Goal: Task Accomplishment & Management: Use online tool/utility

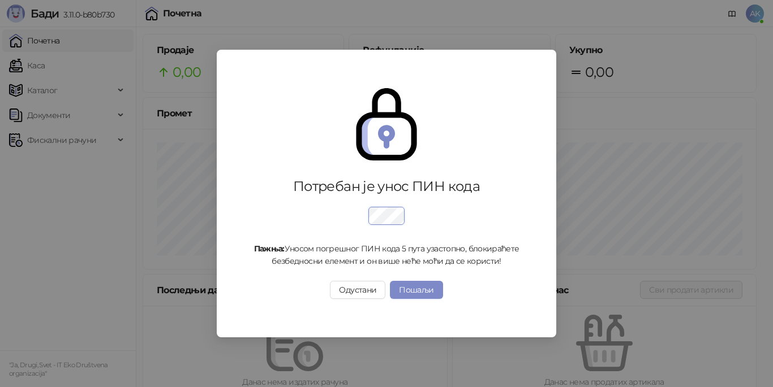
click at [467, 239] on div "Пажња: Уносом погрешног ПИН кода 5 пута узастопно, блокираћете безбедносни елем…" at bounding box center [386, 233] width 276 height 67
click at [357, 298] on button "Одустани" at bounding box center [357, 290] width 55 height 18
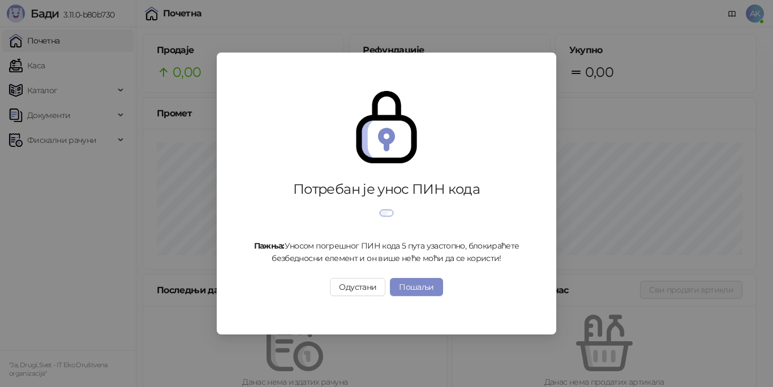
click at [434, 205] on div at bounding box center [386, 214] width 276 height 23
click at [501, 226] on div at bounding box center [386, 214] width 276 height 23
click at [602, 284] on div "Потребан је унос ПИН кода Пажња: Уносом погрешног ПИН кода 5 пута узастопно, бл…" at bounding box center [386, 193] width 773 height 387
click at [369, 292] on button "Одустани" at bounding box center [357, 287] width 55 height 18
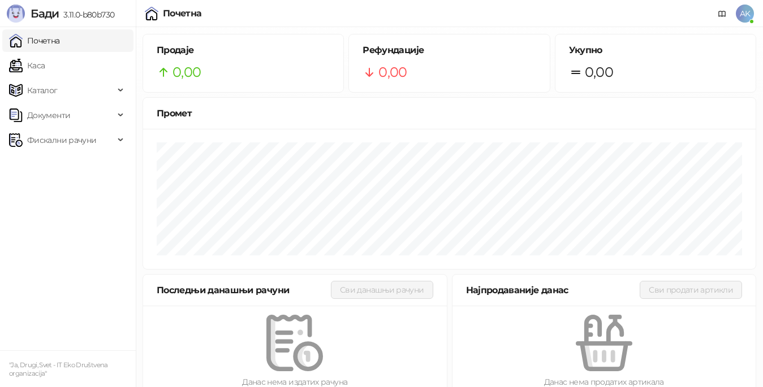
click at [746, 16] on span "AK" at bounding box center [745, 14] width 18 height 18
click at [59, 208] on ul "Почетна [PERSON_NAME] Документи Фискални рачуни" at bounding box center [68, 188] width 136 height 323
click at [45, 62] on link "Каса" at bounding box center [27, 65] width 36 height 23
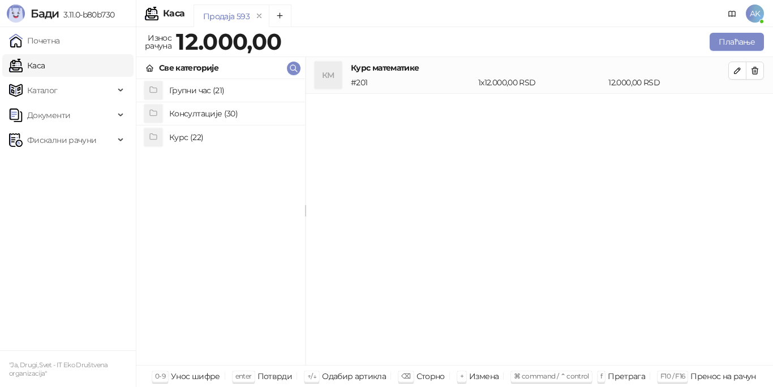
click at [194, 137] on h4 "Курс (22)" at bounding box center [232, 137] width 127 height 18
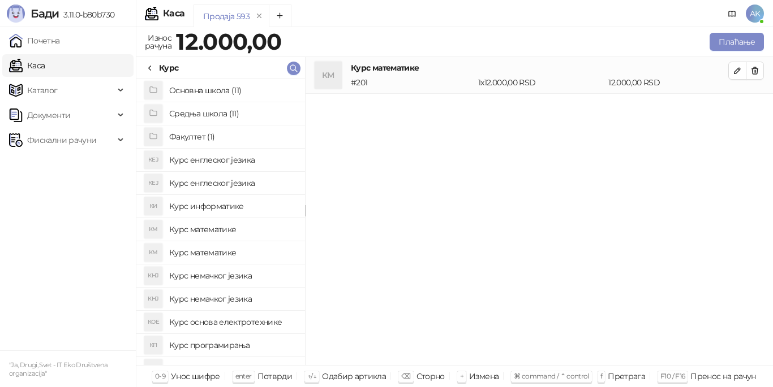
click at [207, 87] on h4 "Основна школа (11)" at bounding box center [232, 90] width 127 height 18
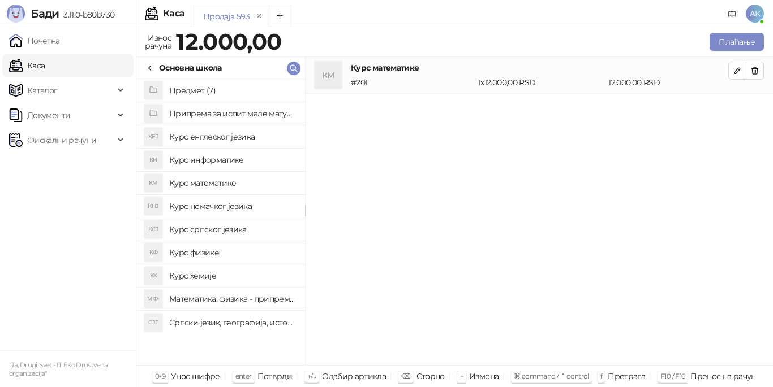
click at [207, 88] on h4 "Предмет (7)" at bounding box center [232, 90] width 127 height 18
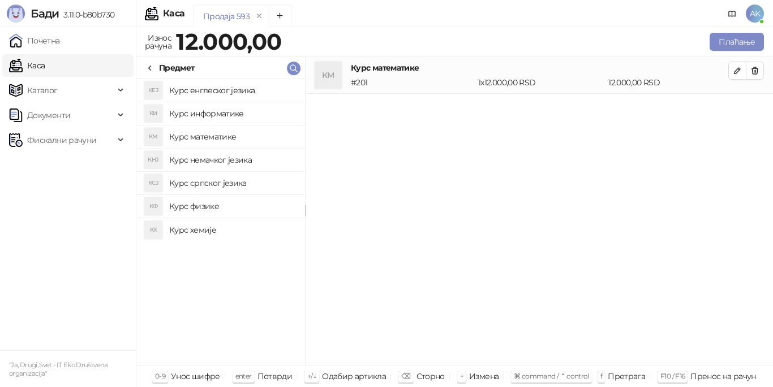
click at [217, 137] on h4 "Курс математике" at bounding box center [232, 137] width 127 height 18
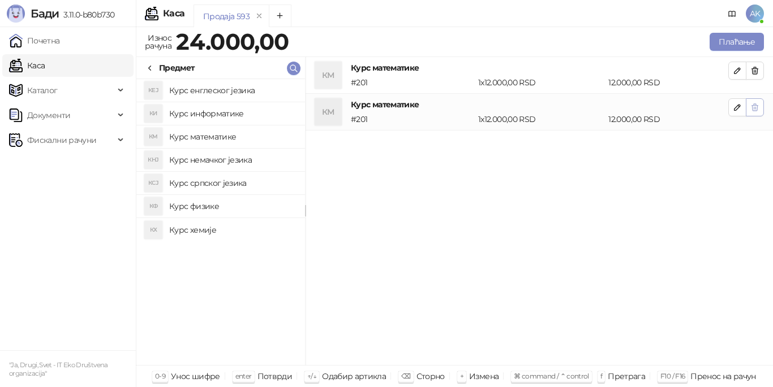
click at [757, 106] on icon "button" at bounding box center [755, 107] width 6 height 7
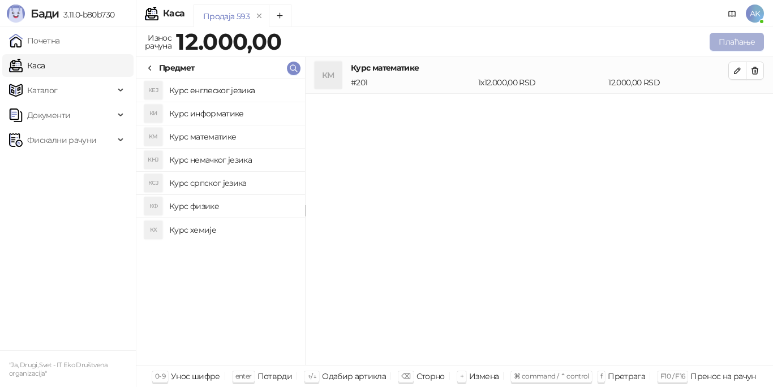
click at [728, 45] on button "Плаћање" at bounding box center [736, 42] width 54 height 18
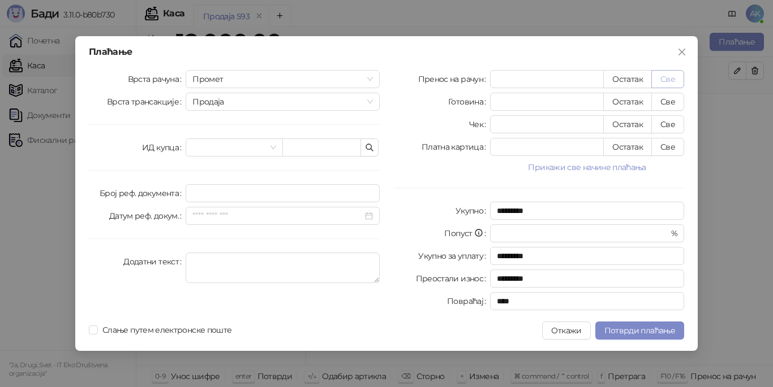
click at [679, 76] on button "Све" at bounding box center [667, 79] width 33 height 18
type input "*****"
type input "****"
click at [326, 261] on textarea "Додатни текст" at bounding box center [283, 268] width 194 height 31
type textarea "*"
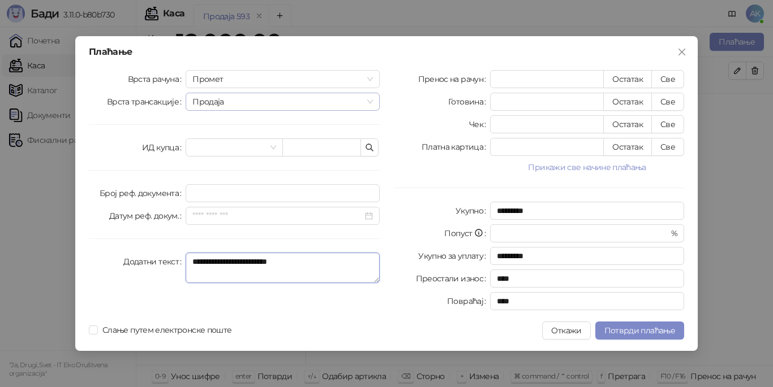
click at [370, 101] on span "Продаја" at bounding box center [282, 101] width 180 height 17
type textarea "**********"
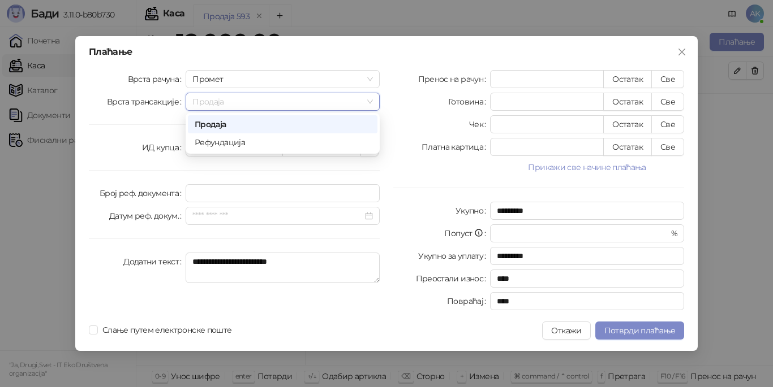
click at [370, 101] on span "Продаја" at bounding box center [282, 101] width 180 height 17
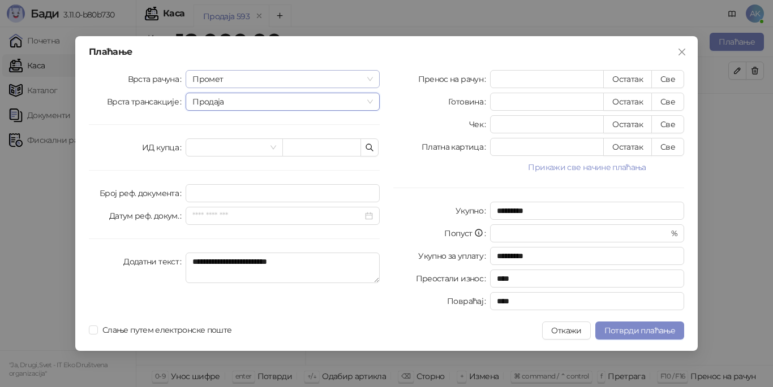
click at [368, 75] on span "Промет" at bounding box center [282, 79] width 180 height 17
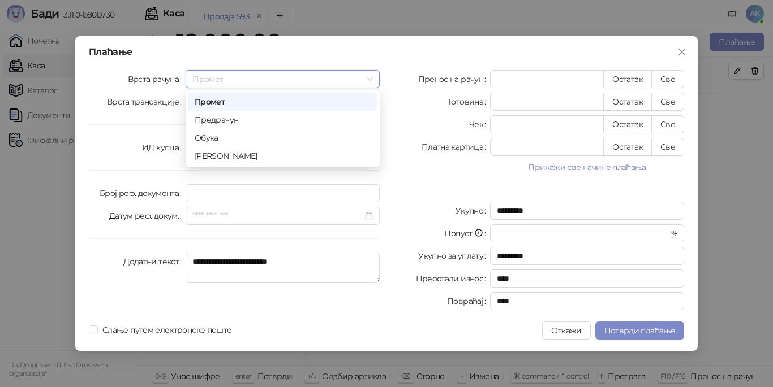
click at [368, 75] on span "Промет" at bounding box center [282, 79] width 180 height 17
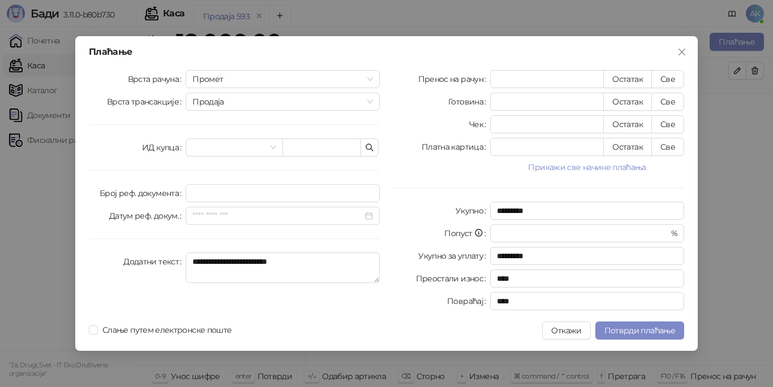
click at [401, 146] on div "Платна картица" at bounding box center [441, 147] width 97 height 18
click at [637, 330] on span "Потврди плаћање" at bounding box center [639, 331] width 71 height 10
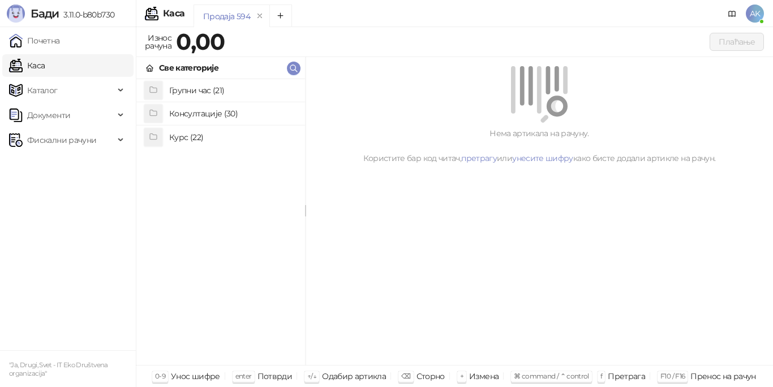
click at [72, 215] on ul "Почетна [PERSON_NAME] Документи Фискални рачуни" at bounding box center [68, 188] width 136 height 323
click at [87, 141] on span "Фискални рачуни" at bounding box center [61, 140] width 69 height 23
click at [78, 166] on link "Издати рачуни" at bounding box center [52, 165] width 76 height 23
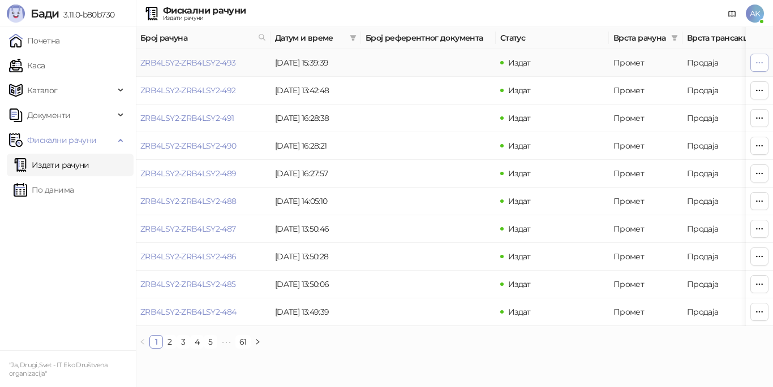
click at [757, 61] on icon "button" at bounding box center [758, 62] width 9 height 9
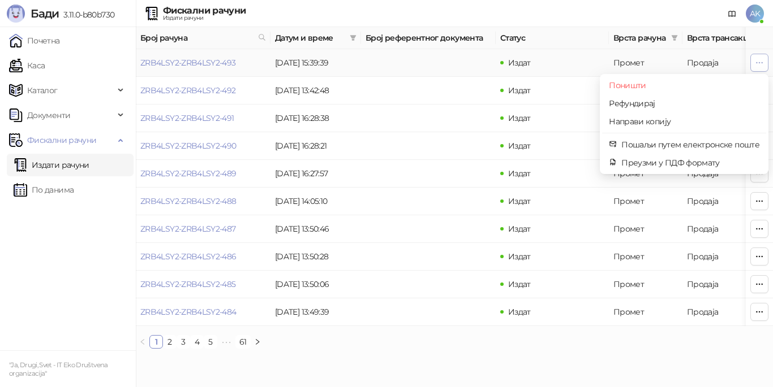
click at [757, 61] on icon "button" at bounding box center [758, 62] width 9 height 9
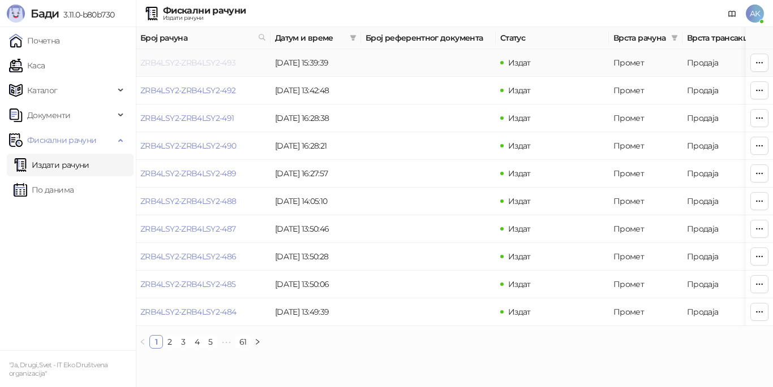
click at [214, 61] on link "ZRB4LSY2-ZRB4LSY2-493" at bounding box center [188, 63] width 96 height 10
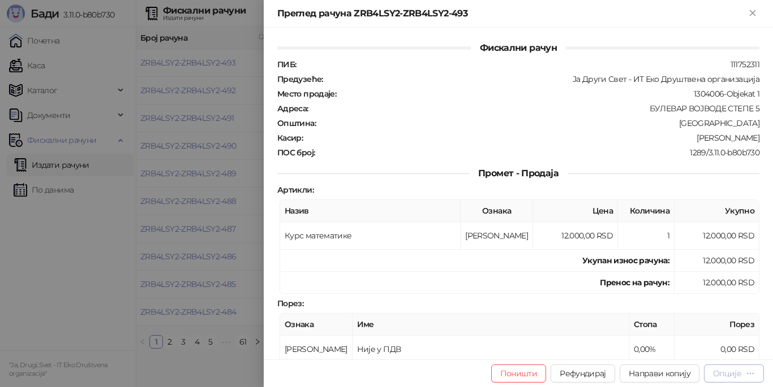
click at [752, 375] on icon "button" at bounding box center [749, 373] width 9 height 9
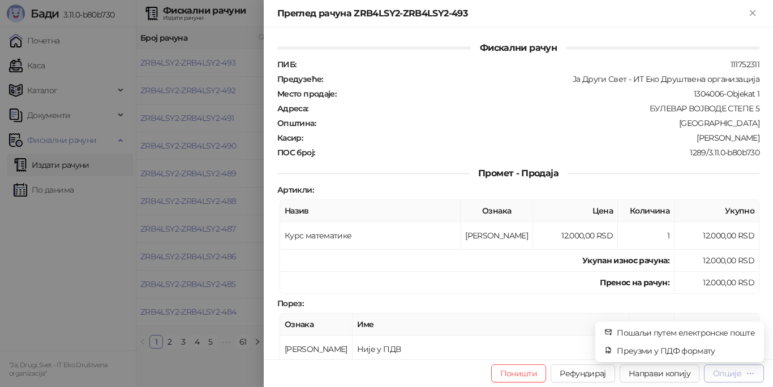
click at [752, 375] on icon "button" at bounding box center [749, 373] width 9 height 9
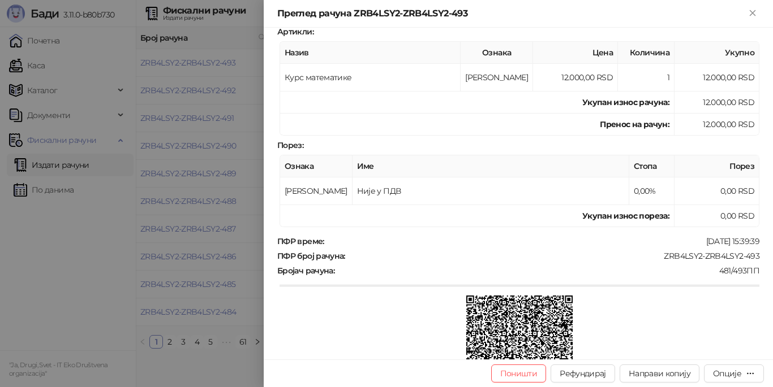
scroll to position [170, 0]
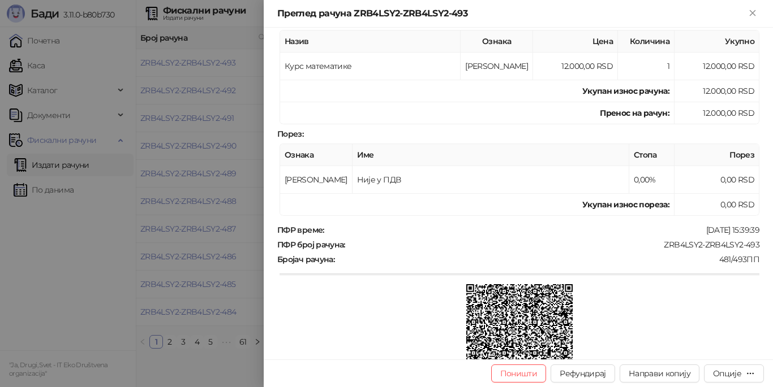
click at [118, 291] on div at bounding box center [386, 193] width 773 height 387
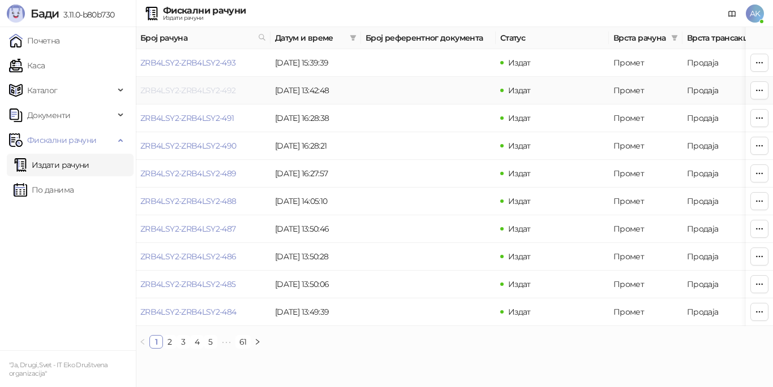
click at [204, 90] on link "ZRB4LSY2-ZRB4LSY2-492" at bounding box center [188, 90] width 96 height 10
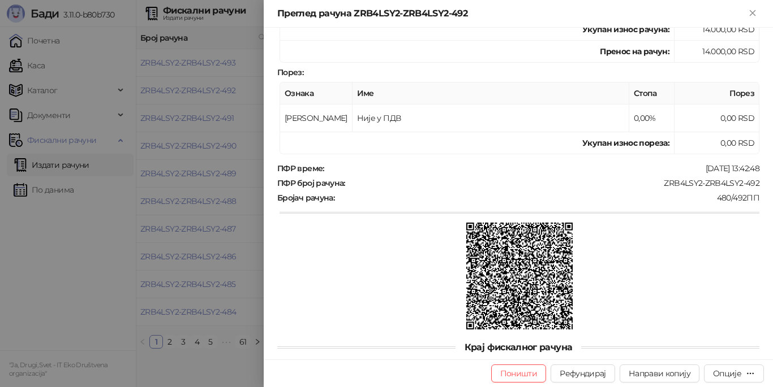
scroll to position [253, 0]
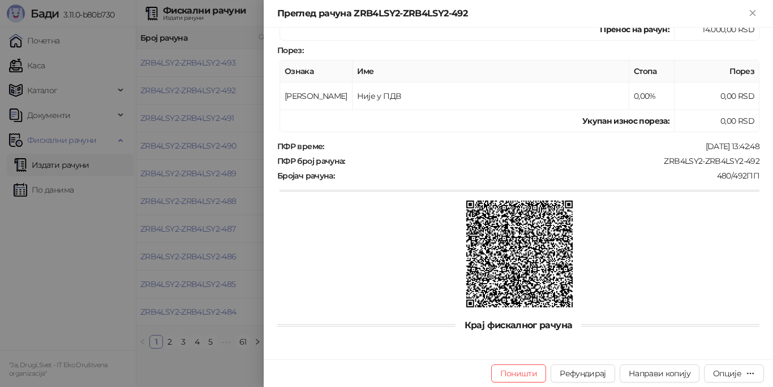
click at [360, 261] on div at bounding box center [519, 255] width 480 height 109
click at [184, 254] on div at bounding box center [386, 193] width 773 height 387
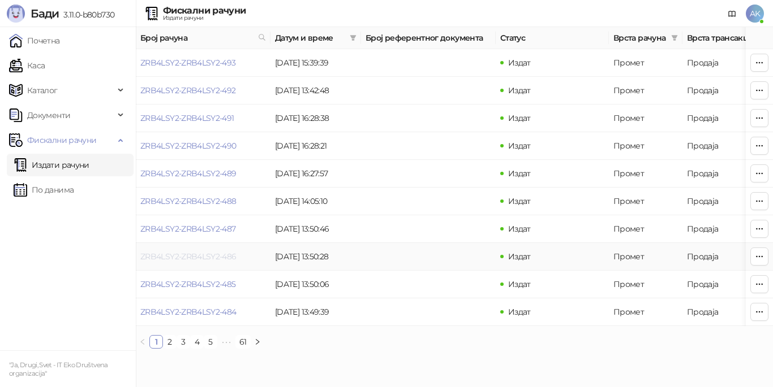
click at [193, 258] on link "ZRB4LSY2-ZRB4LSY2-486" at bounding box center [188, 257] width 96 height 10
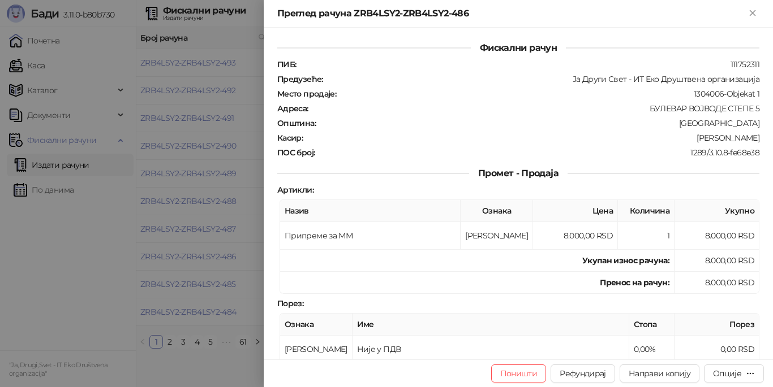
click at [145, 308] on div at bounding box center [386, 193] width 773 height 387
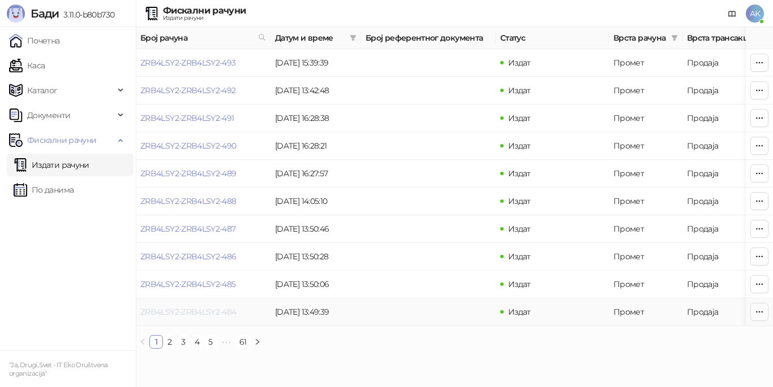
click at [204, 316] on link "ZRB4LSY2-ZRB4LSY2-484" at bounding box center [188, 312] width 96 height 10
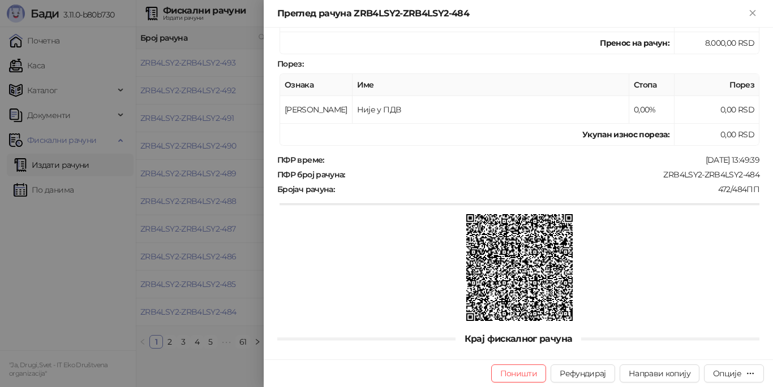
scroll to position [253, 0]
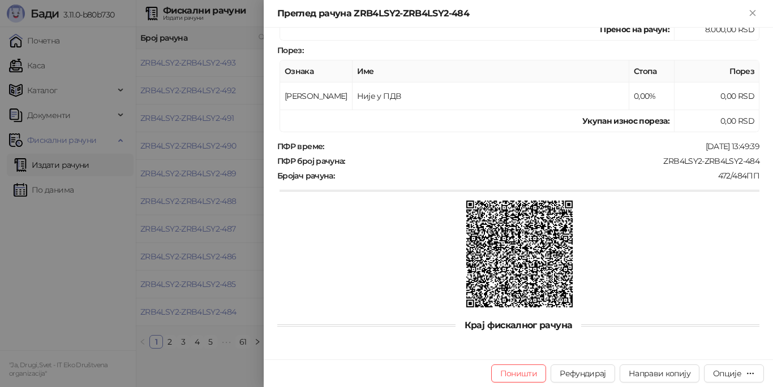
click at [101, 281] on div at bounding box center [386, 193] width 773 height 387
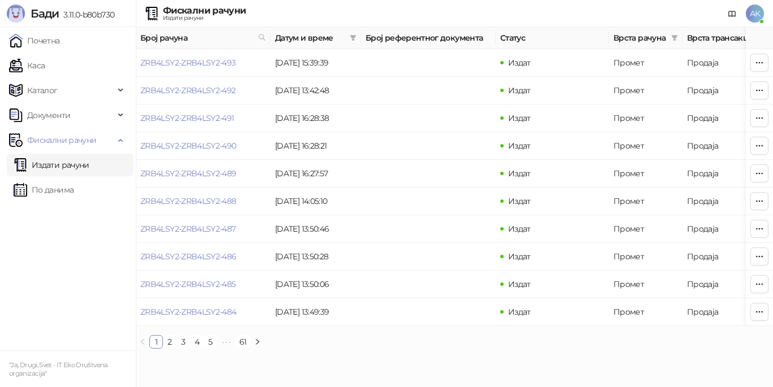
click at [80, 296] on ul "Почетна [PERSON_NAME] Документи Фискални рачуни Издати рачуни По данима" at bounding box center [68, 188] width 136 height 323
click at [759, 62] on icon "button" at bounding box center [759, 62] width 6 height 1
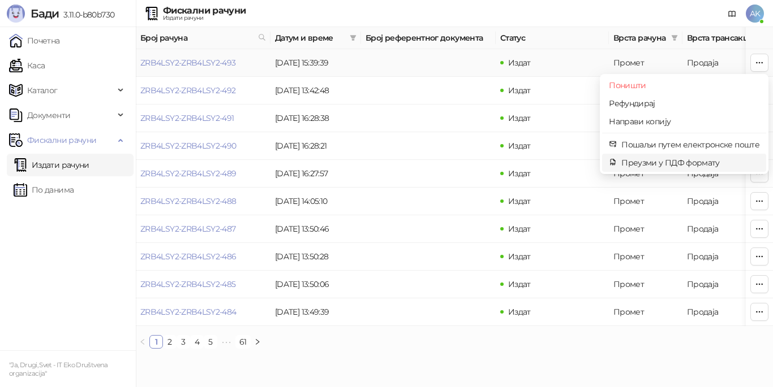
click at [674, 160] on span "Преузми у ПДФ формату" at bounding box center [690, 163] width 138 height 12
